Goal: Use online tool/utility: Use online tool/utility

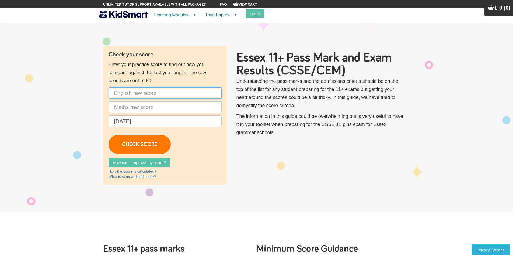
click at [185, 96] on input "text" at bounding box center [165, 92] width 113 height 11
type input "48"
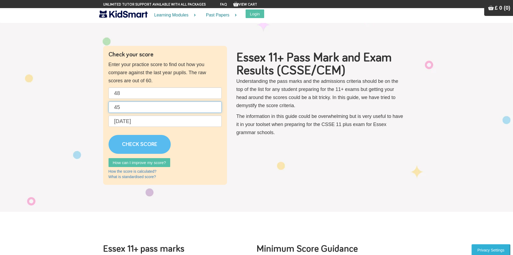
type input "45"
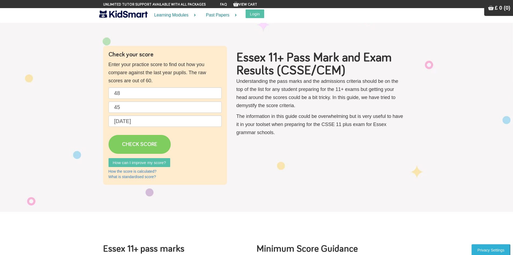
click at [139, 146] on link "CHECK SCORE" at bounding box center [140, 144] width 62 height 19
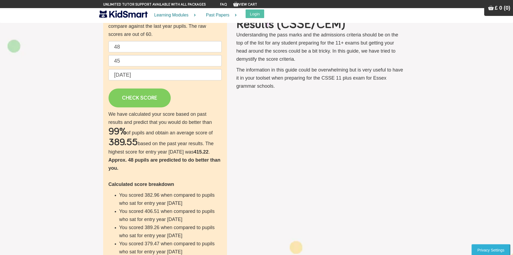
scroll to position [54, 0]
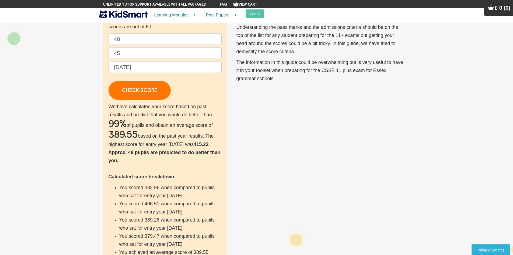
click at [195, 150] on p "We have calculated your score based on past results and predict that you would …" at bounding box center [165, 179] width 113 height 154
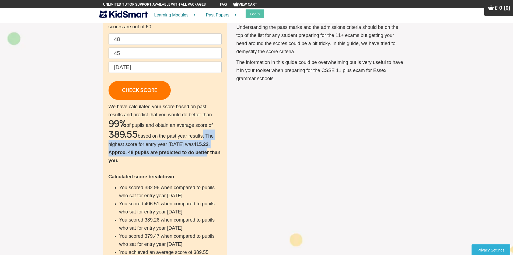
drag, startPoint x: 201, startPoint y: 137, endPoint x: 204, endPoint y: 149, distance: 12.3
click at [204, 149] on p "We have calculated your score based on past results and predict that you would …" at bounding box center [165, 179] width 113 height 154
click at [205, 154] on b "Approx. 48 pupils are predicted to do better than you." at bounding box center [165, 156] width 112 height 13
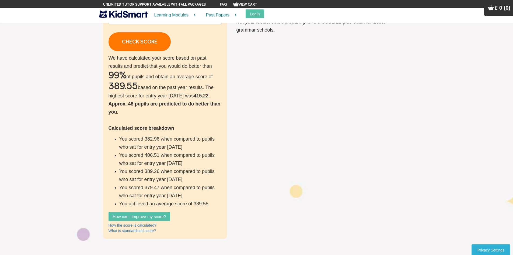
scroll to position [108, 0]
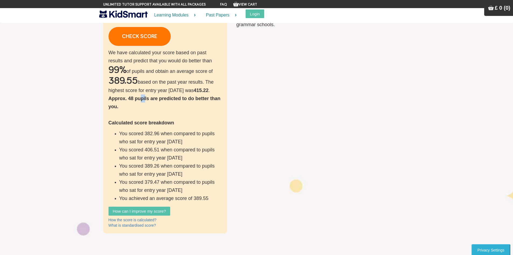
drag, startPoint x: 138, startPoint y: 100, endPoint x: 151, endPoint y: 102, distance: 12.3
click at [150, 102] on p "We have calculated your score based on past results and predict that you would …" at bounding box center [165, 125] width 113 height 154
drag, startPoint x: 193, startPoint y: 113, endPoint x: 192, endPoint y: 120, distance: 7.6
click at [193, 114] on p "We have calculated your score based on past results and predict that you would …" at bounding box center [165, 125] width 113 height 154
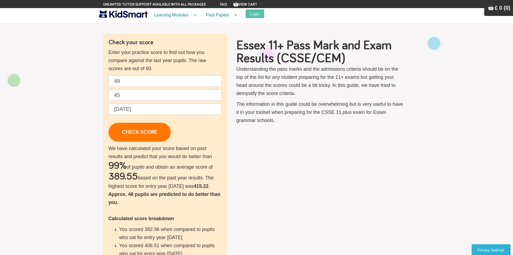
scroll to position [0, 0]
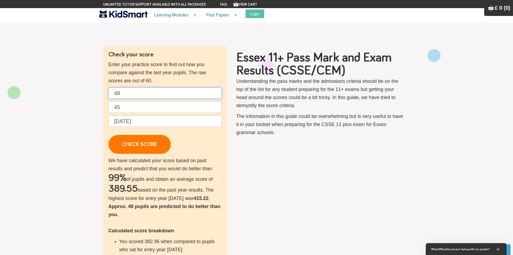
drag, startPoint x: 123, startPoint y: 94, endPoint x: 111, endPoint y: 94, distance: 11.6
click at [111, 94] on input "48" at bounding box center [165, 92] width 113 height 11
type input "40"
drag, startPoint x: 114, startPoint y: 107, endPoint x: 111, endPoint y: 106, distance: 3.3
click at [111, 106] on input "45" at bounding box center [165, 106] width 113 height 11
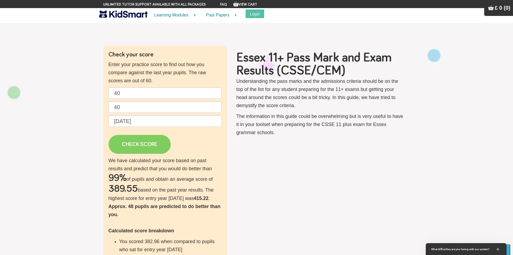
click at [145, 142] on link "CHECK SCORE" at bounding box center [140, 144] width 62 height 19
click at [156, 191] on p "We have calculated your score based on past results and predict that you would …" at bounding box center [165, 233] width 113 height 154
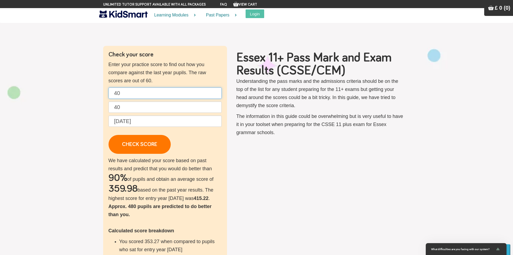
drag, startPoint x: 127, startPoint y: 94, endPoint x: 117, endPoint y: 93, distance: 9.8
click at [117, 93] on input "40" at bounding box center [165, 92] width 113 height 11
click at [119, 107] on input "40" at bounding box center [165, 106] width 113 height 11
type input "47"
drag, startPoint x: 125, startPoint y: 92, endPoint x: 116, endPoint y: 95, distance: 9.2
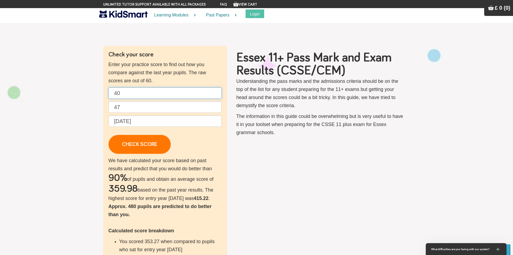
click at [117, 93] on input "40" at bounding box center [165, 92] width 113 height 11
drag, startPoint x: 116, startPoint y: 106, endPoint x: 126, endPoint y: 107, distance: 9.8
click at [126, 107] on input "47" at bounding box center [165, 106] width 113 height 11
click at [117, 93] on input "40" at bounding box center [165, 92] width 113 height 11
click at [119, 93] on input "40" at bounding box center [165, 92] width 113 height 11
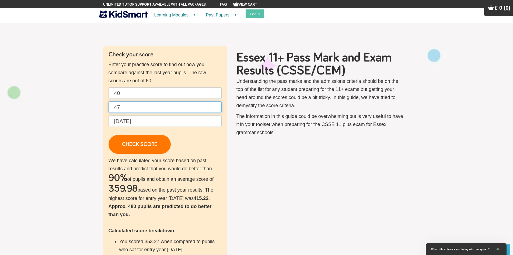
click at [163, 110] on input "47" at bounding box center [165, 106] width 113 height 11
click at [162, 109] on input "47" at bounding box center [165, 106] width 113 height 11
drag, startPoint x: 132, startPoint y: 92, endPoint x: 84, endPoint y: 89, distance: 47.8
click at [84, 89] on section "Check your score Enter your practice score to find out how you compare against …" at bounding box center [256, 193] width 513 height 349
click at [102, 104] on div "Check your score Enter your practice score to find out how you compare against …" at bounding box center [256, 193] width 315 height 295
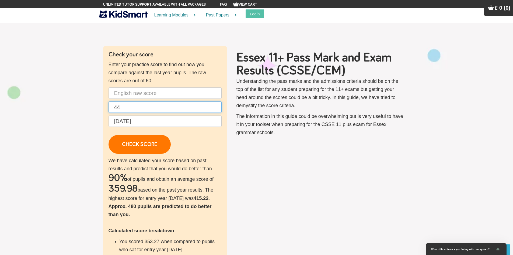
type input "44"
click at [139, 95] on input "text" at bounding box center [165, 92] width 113 height 11
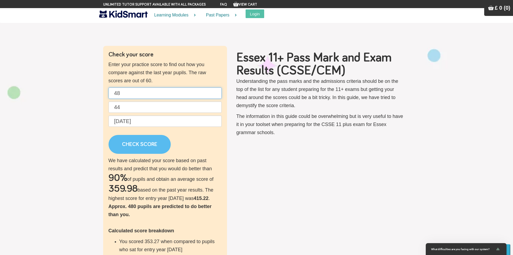
type input "48"
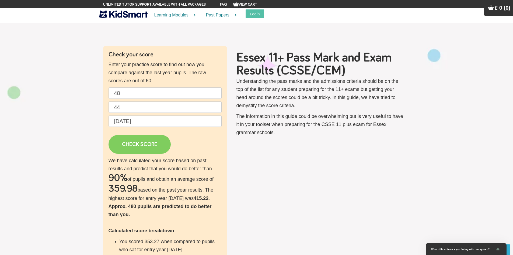
click at [131, 147] on link "CHECK SCORE" at bounding box center [140, 144] width 62 height 19
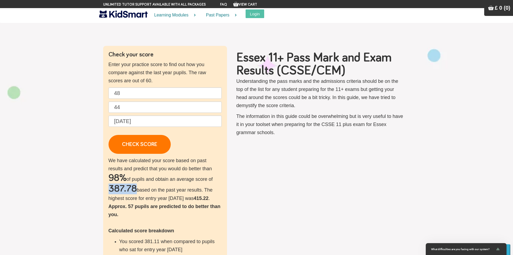
drag, startPoint x: 109, startPoint y: 189, endPoint x: 137, endPoint y: 189, distance: 27.8
click at [137, 189] on p "We have calculated your score based on past results and predict that you would …" at bounding box center [165, 233] width 113 height 154
drag, startPoint x: 250, startPoint y: 190, endPoint x: 246, endPoint y: 190, distance: 4.0
click at [249, 190] on div "Check your score Enter your practice score to find out how you compare against …" at bounding box center [256, 193] width 315 height 295
click at [92, 121] on section "Check your score Enter your practice score to find out how you compare against …" at bounding box center [256, 193] width 513 height 349
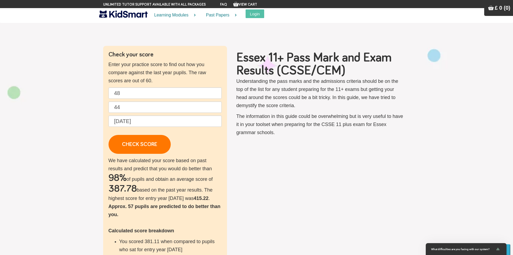
drag, startPoint x: 77, startPoint y: 35, endPoint x: 86, endPoint y: 10, distance: 27.1
click at [77, 32] on section "Check your score Enter your practice score to find out how you compare against …" at bounding box center [256, 193] width 513 height 349
